Goal: Task Accomplishment & Management: Complete application form

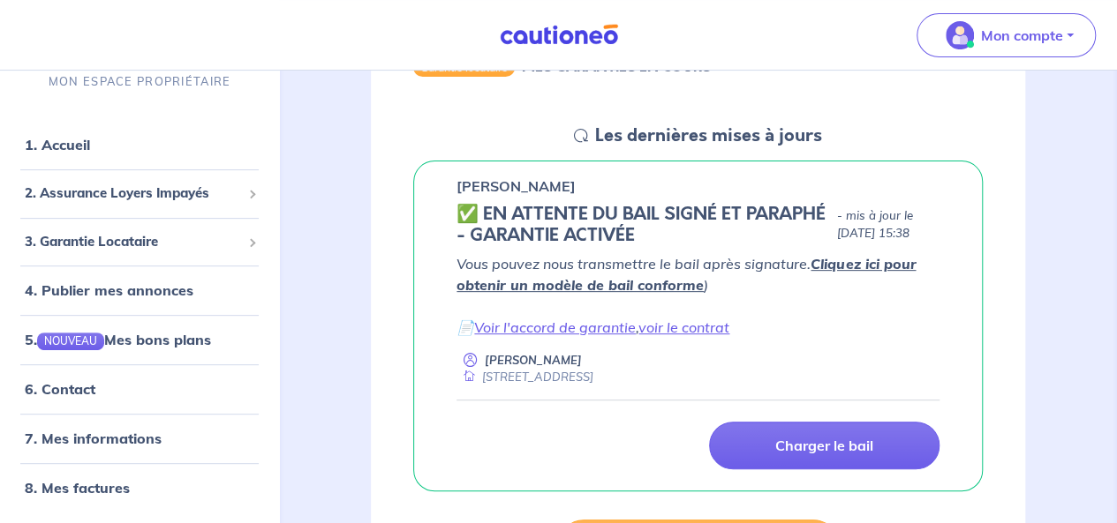
scroll to position [214, 0]
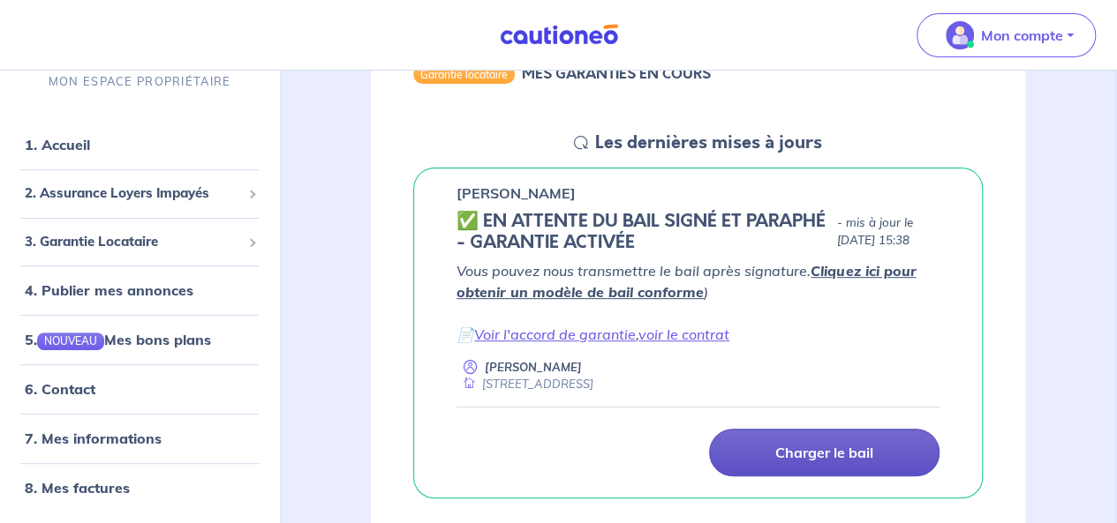
click at [830, 463] on link "Charger le bail" at bounding box center [824, 453] width 230 height 48
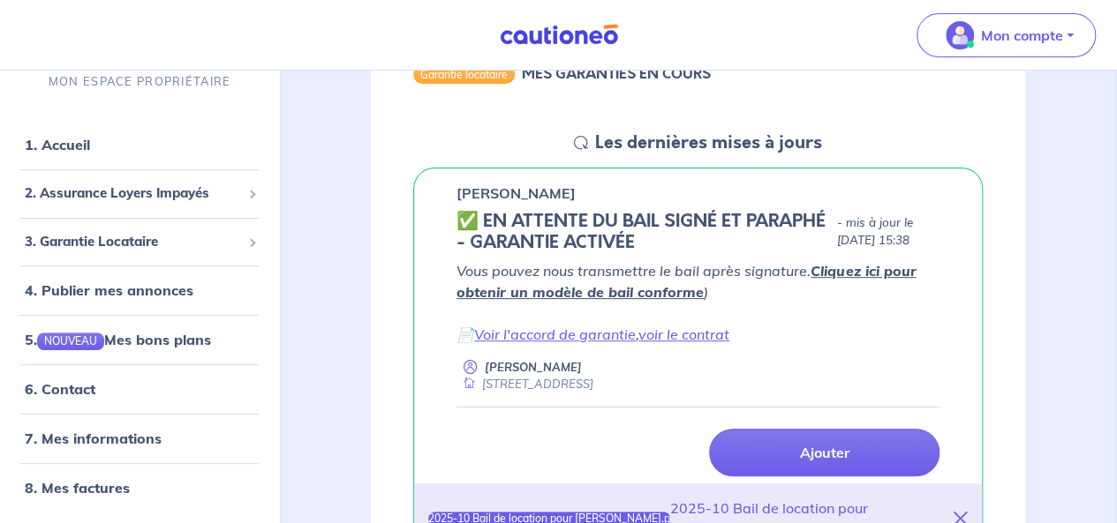
click at [955, 516] on icon at bounding box center [960, 519] width 14 height 14
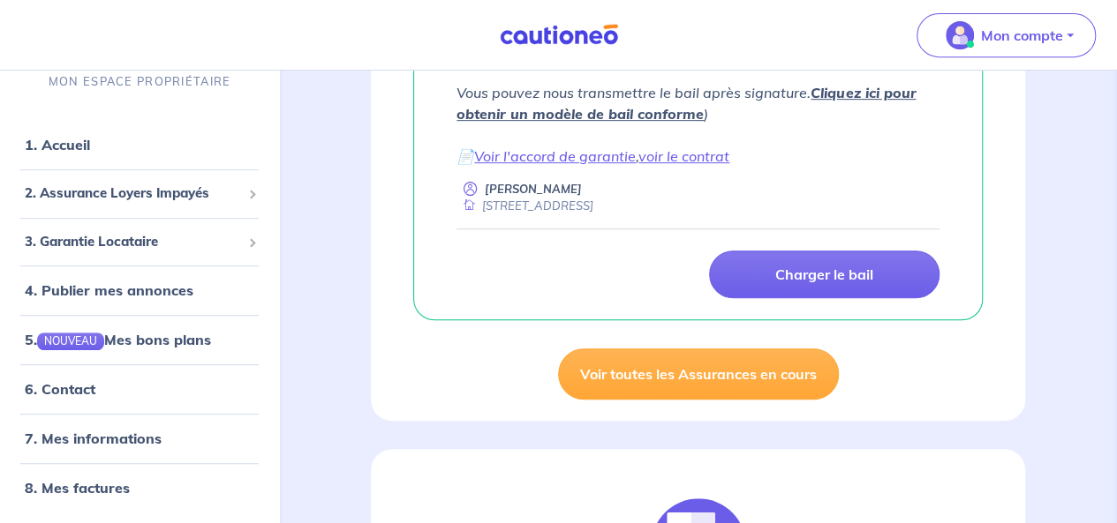
scroll to position [406, 0]
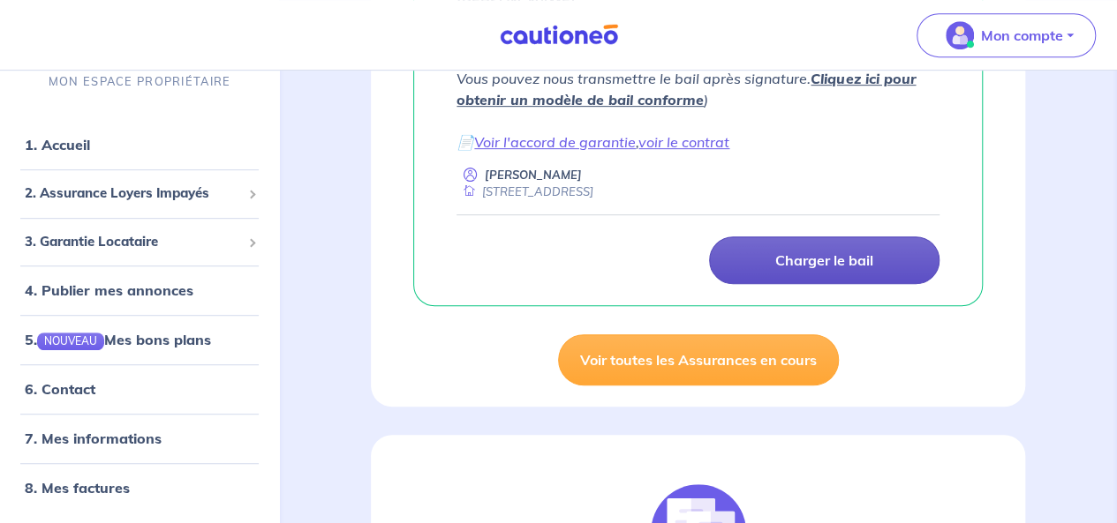
click at [825, 259] on p "Charger le bail" at bounding box center [824, 261] width 98 height 18
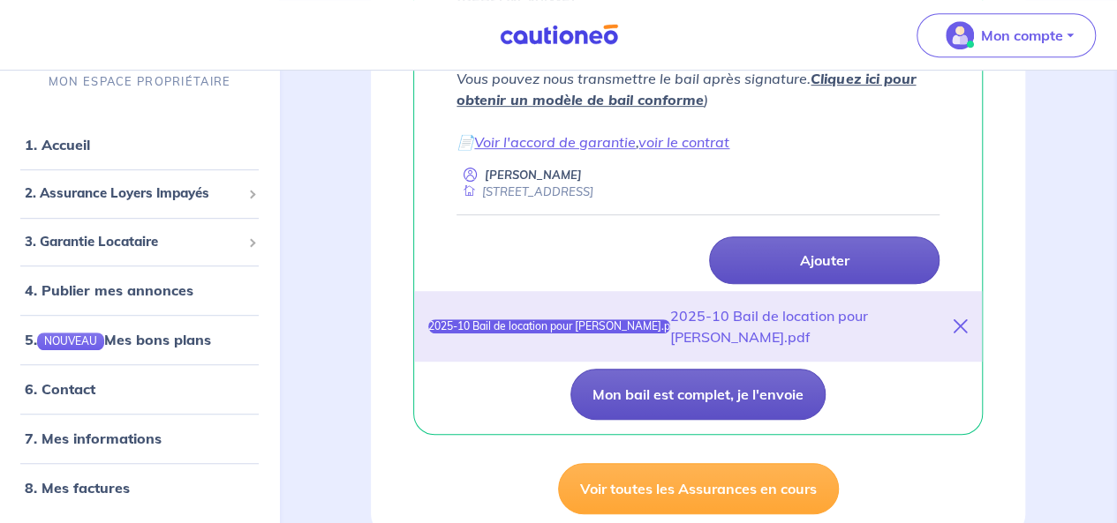
click at [710, 398] on button "Mon bail est complet, je l'envoie" at bounding box center [697, 394] width 255 height 51
